Goal: Entertainment & Leisure: Consume media (video, audio)

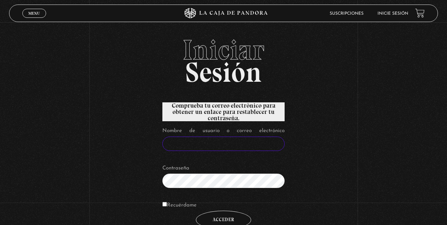
click at [234, 151] on input "Nombre de usuario o correo electrónico" at bounding box center [223, 144] width 122 height 14
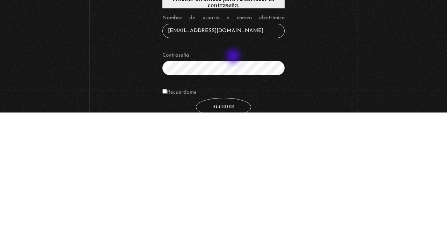
type input "mpaulamoralesc@gmail.com"
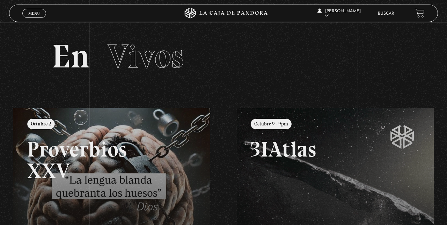
click at [35, 15] on span "Menu" at bounding box center [34, 13] width 12 height 4
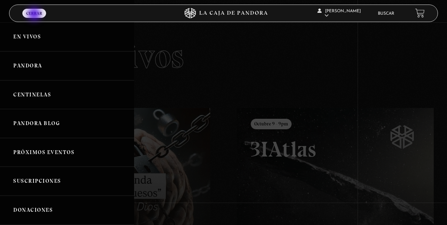
click at [30, 41] on link "En vivos" at bounding box center [67, 36] width 134 height 29
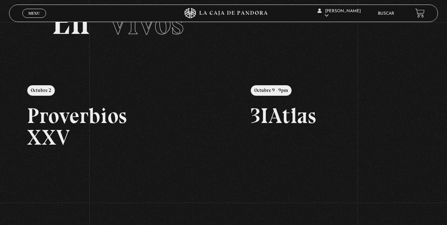
scroll to position [34, 0]
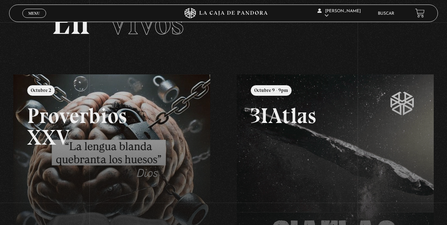
click at [36, 14] on span "Menu" at bounding box center [34, 13] width 12 height 4
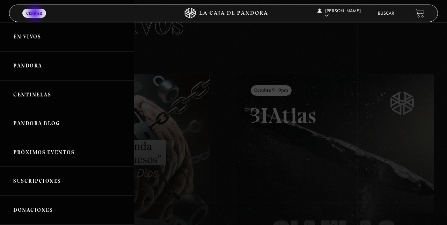
click at [27, 98] on link "Centinelas" at bounding box center [67, 94] width 134 height 29
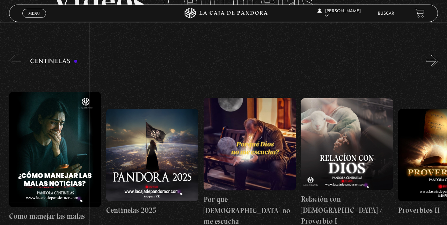
click at [14, 59] on button "«" at bounding box center [15, 60] width 12 height 12
click at [29, 11] on span "Menu" at bounding box center [34, 13] width 12 height 4
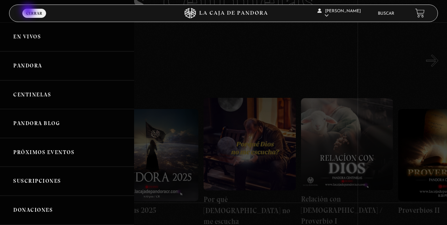
click at [24, 67] on link "Pandora" at bounding box center [67, 65] width 134 height 29
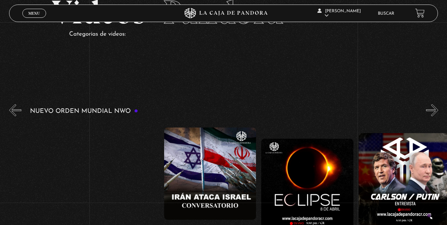
scroll to position [0, 1597]
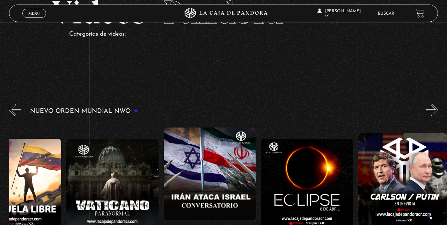
click at [110, 184] on figure at bounding box center [112, 185] width 92 height 92
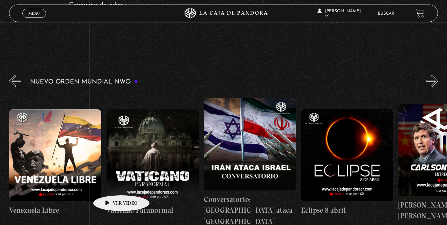
scroll to position [0, 584]
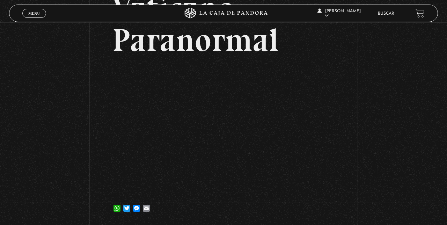
scroll to position [57, 0]
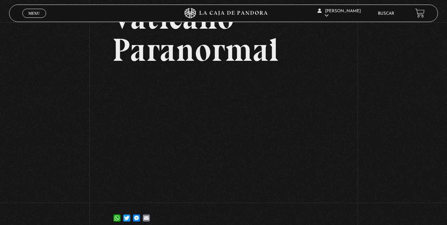
click at [362, 177] on div "Volver [DATE] Vaticano Paranormal WhatsApp Twitter Messenger Email" at bounding box center [223, 99] width 447 height 269
click at [385, 182] on div "Volver [DATE] Vaticano Paranormal WhatsApp Twitter Messenger Email" at bounding box center [223, 99] width 447 height 269
click at [395, 195] on div "Volver 7 junio, 2024 Vaticano Paranormal WhatsApp Twitter Messenger Email" at bounding box center [223, 99] width 447 height 269
